Goal: Check status: Check status

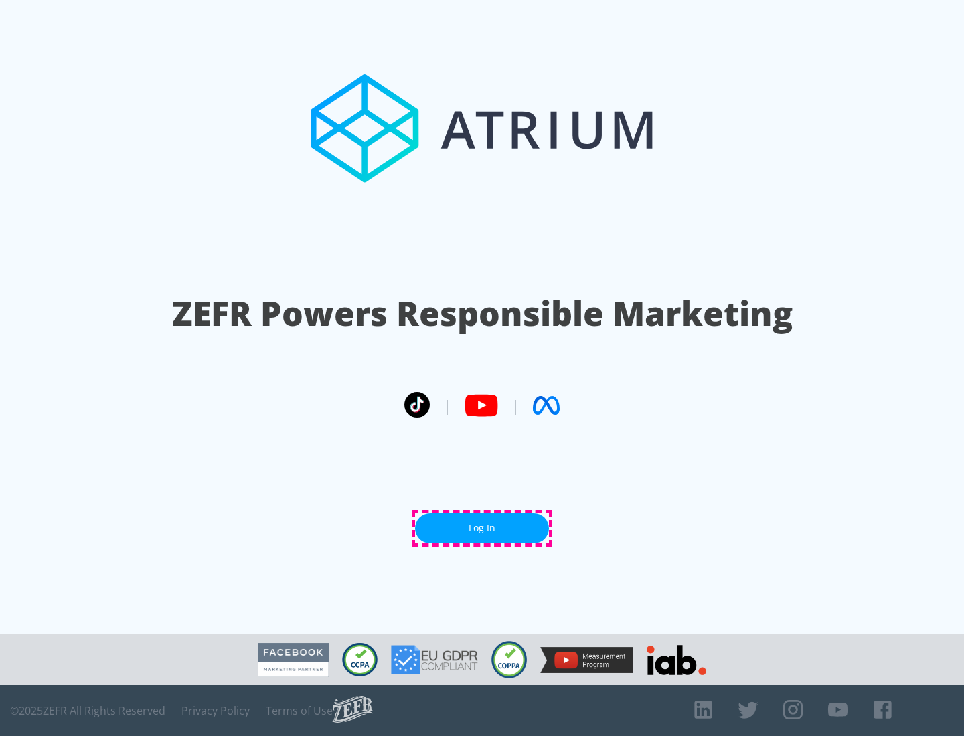
click at [482, 528] on link "Log In" at bounding box center [482, 528] width 134 height 30
